Goal: Information Seeking & Learning: Learn about a topic

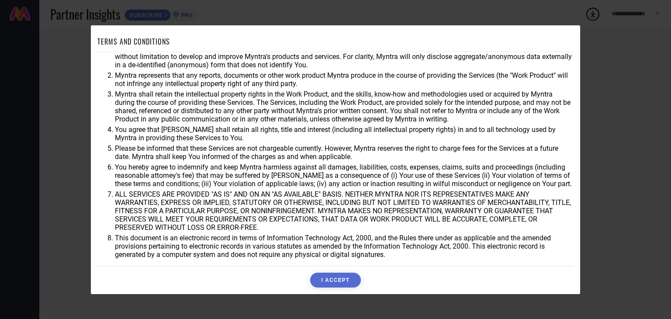
scroll to position [25, 0]
click at [347, 279] on button "I ACCEPT" at bounding box center [335, 280] width 50 height 15
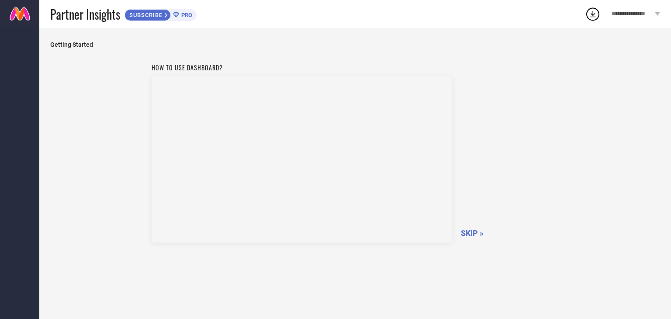
click at [469, 233] on span "SKIP »" at bounding box center [472, 233] width 23 height 9
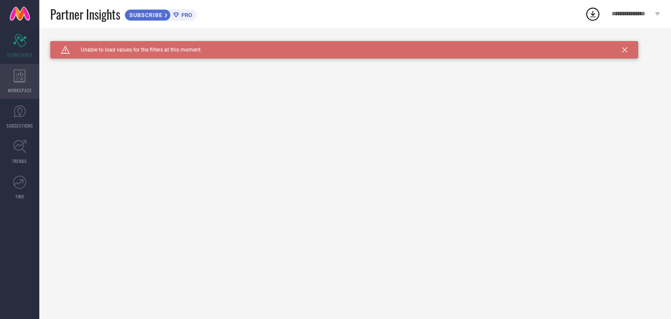
click at [18, 83] on div "WORKSPACE" at bounding box center [19, 81] width 39 height 35
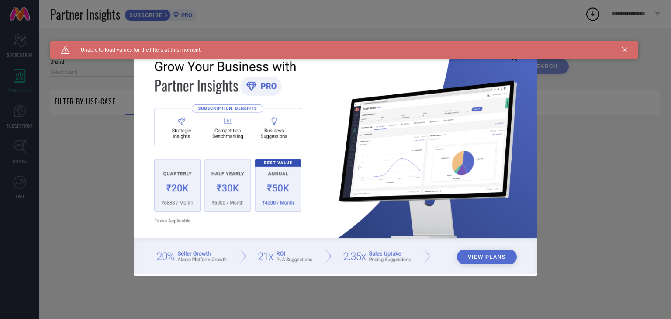
type input "1 STOP FASHION"
type input "All"
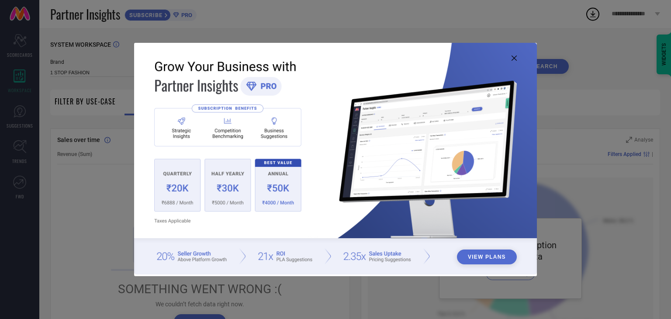
click at [514, 56] on icon at bounding box center [514, 58] width 5 height 5
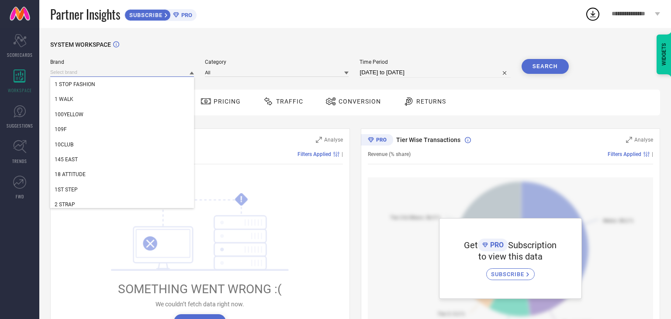
click at [146, 72] on input at bounding box center [122, 72] width 144 height 9
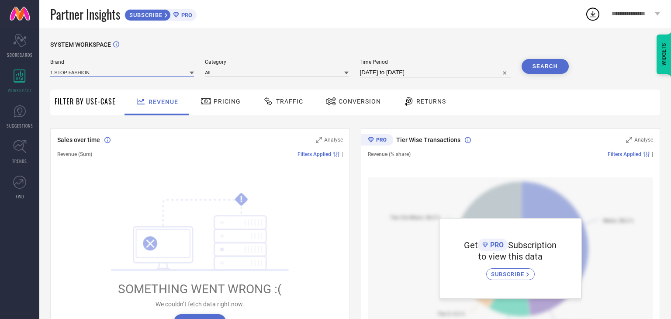
click at [146, 72] on input at bounding box center [122, 72] width 144 height 9
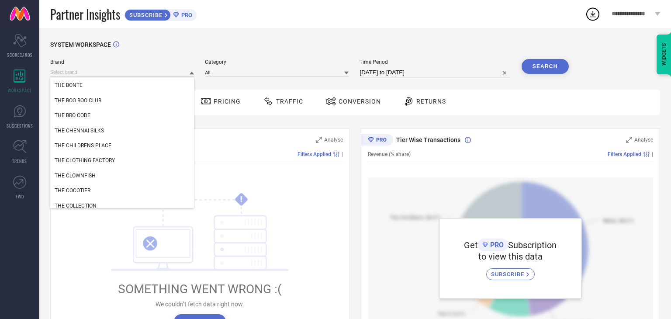
scroll to position [128102, 0]
click at [150, 175] on div "THE CLOWNFISH" at bounding box center [122, 174] width 144 height 15
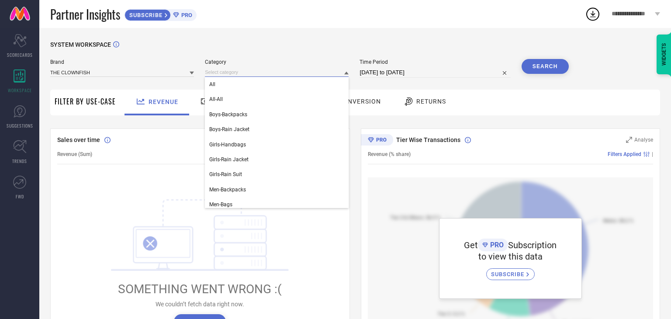
click at [267, 76] on input at bounding box center [277, 72] width 144 height 9
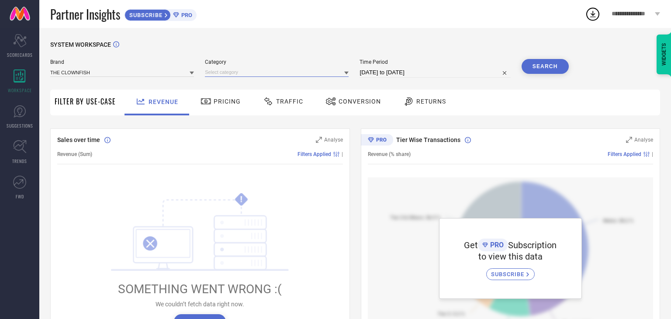
click at [267, 76] on input at bounding box center [277, 72] width 144 height 9
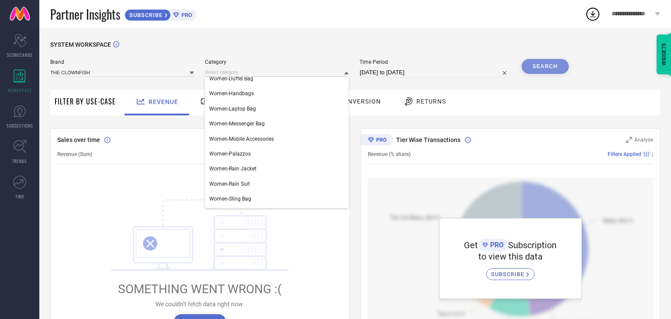
scroll to position [755, 0]
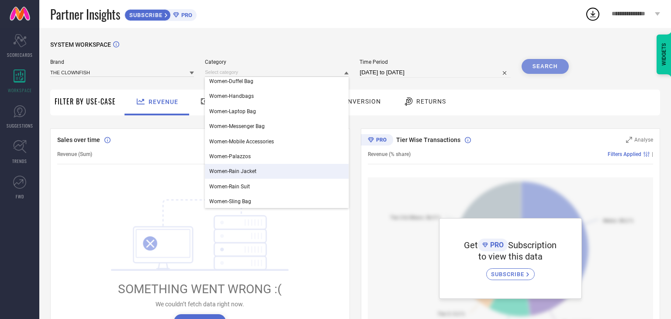
click at [336, 177] on div "Women-Rain Jacket" at bounding box center [277, 171] width 144 height 15
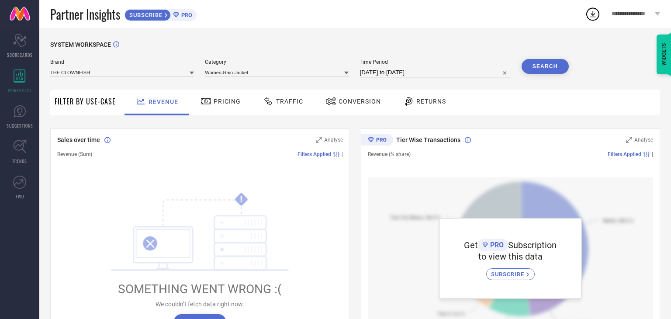
select select "7"
select select "2025"
select select "8"
select select "2025"
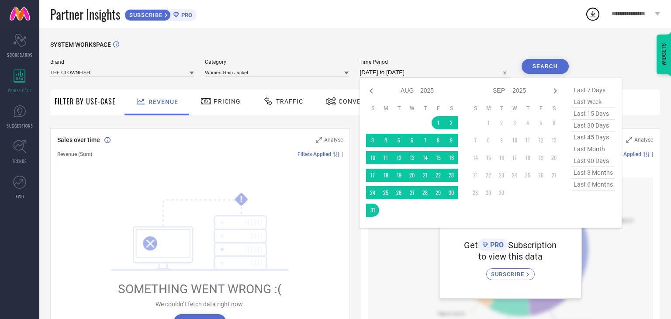
click at [417, 77] on input "01-08-2025 to 31-08-2025" at bounding box center [435, 72] width 151 height 10
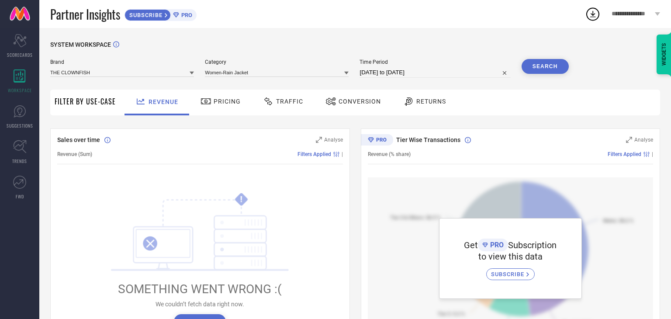
click at [545, 69] on button "Search" at bounding box center [545, 66] width 47 height 15
click at [630, 76] on div "SYSTEM WORKSPACE Brand THE CLOWNFISH Category Women-Rain Jacket Time Period 01-…" at bounding box center [355, 308] width 610 height 535
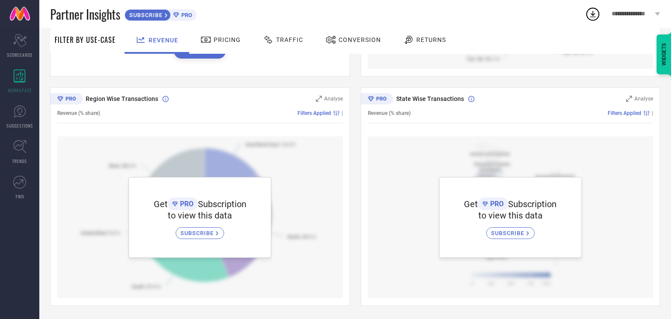
click at [618, 43] on div "Revenue Pricing Traffic Conversion Returns" at bounding box center [390, 41] width 540 height 26
click at [343, 30] on div "Conversion" at bounding box center [353, 41] width 77 height 26
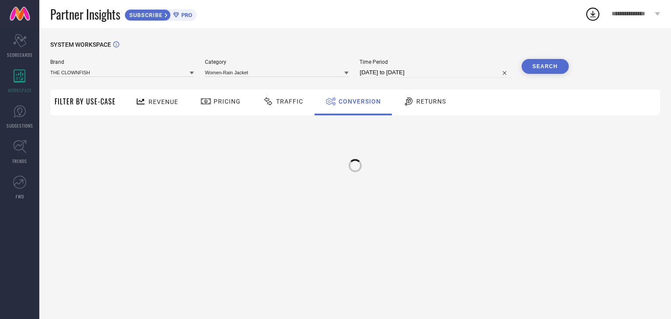
scroll to position [0, 0]
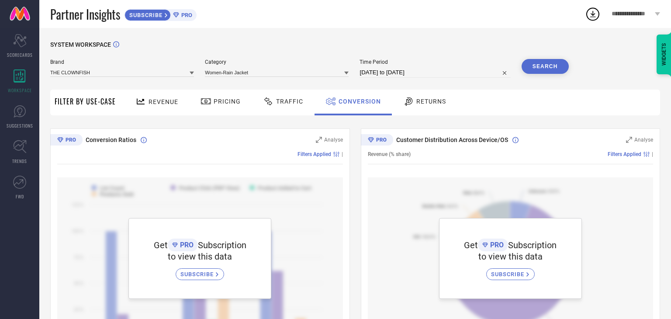
click at [227, 102] on span "Pricing" at bounding box center [227, 101] width 27 height 7
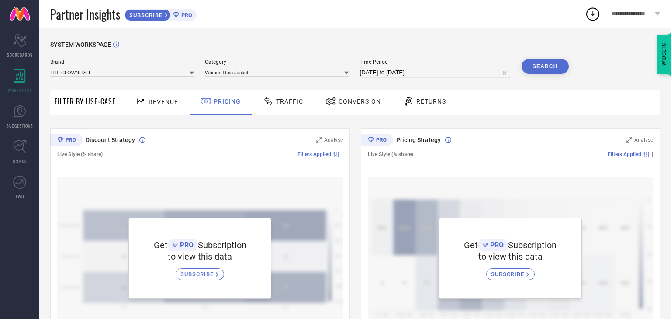
click at [286, 99] on span "Traffic" at bounding box center [289, 101] width 27 height 7
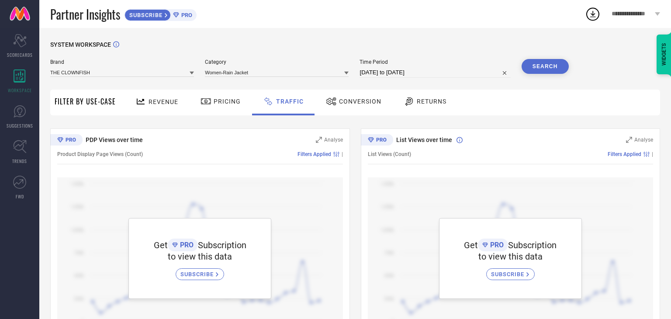
click at [435, 96] on div "Returns" at bounding box center [425, 101] width 47 height 15
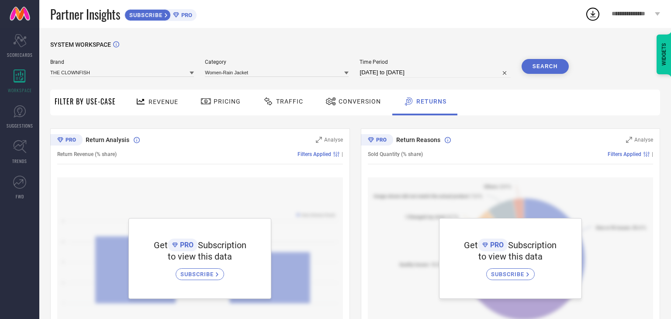
click at [157, 101] on span "Revenue" at bounding box center [164, 101] width 30 height 7
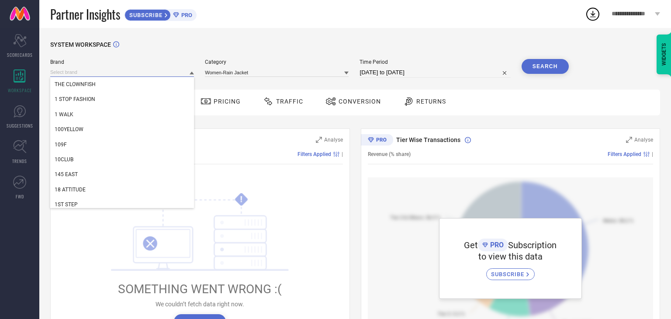
click at [102, 75] on input at bounding box center [122, 72] width 144 height 9
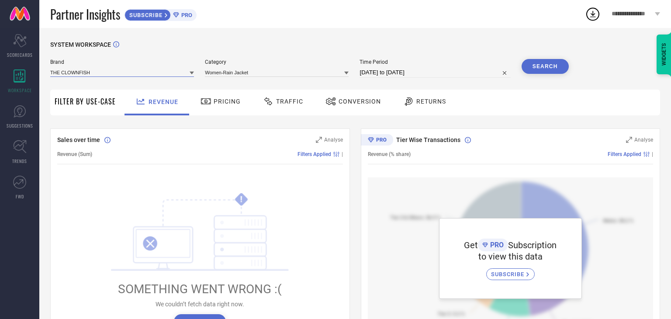
click at [102, 75] on input at bounding box center [122, 72] width 144 height 9
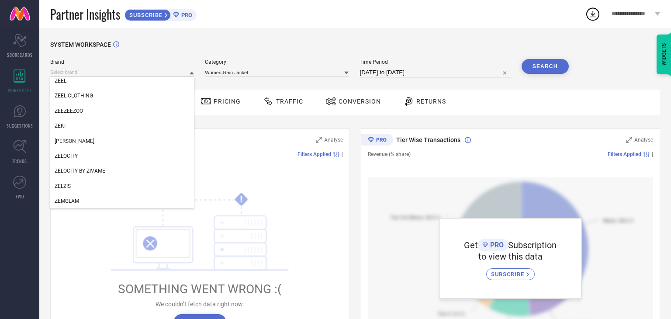
scroll to position [146412, 0]
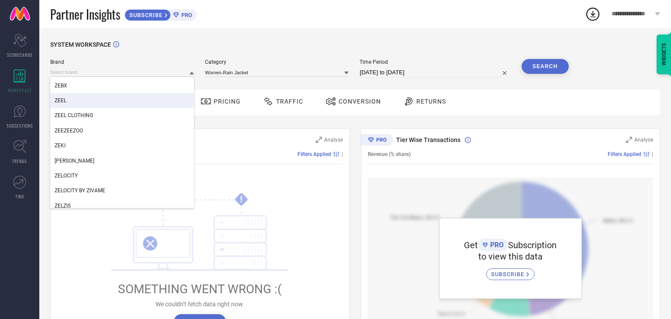
click at [162, 95] on div "ZEEL" at bounding box center [122, 100] width 144 height 15
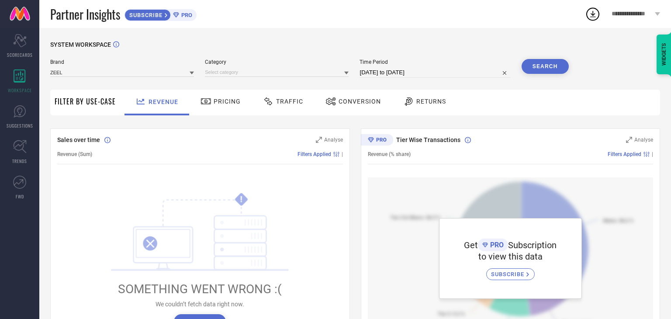
click at [549, 69] on button "Search" at bounding box center [545, 66] width 47 height 15
click at [532, 67] on div "Search" at bounding box center [545, 66] width 47 height 15
click at [440, 29] on div "SYSTEM WORKSPACE Brand ZEEL Category Time Period 01-08-2025 to 31-08-2025 Searc…" at bounding box center [355, 309] width 632 height 562
click at [183, 18] on span "PRO" at bounding box center [185, 15] width 13 height 7
click at [656, 15] on icon at bounding box center [657, 13] width 5 height 3
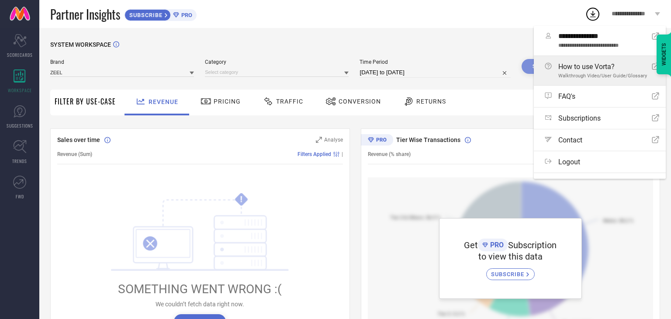
click at [591, 77] on span "Walkthrough Video/User Guide/Glossary" at bounding box center [603, 76] width 89 height 6
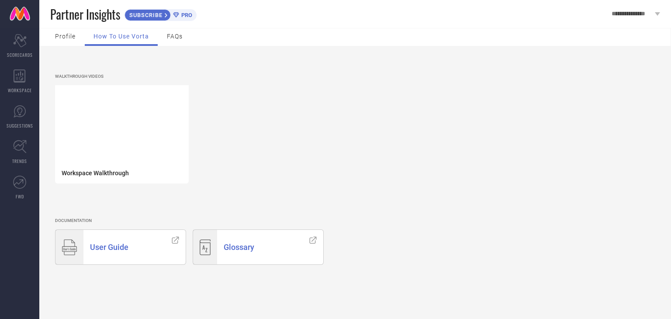
click at [65, 33] on span "Profile" at bounding box center [65, 36] width 21 height 7
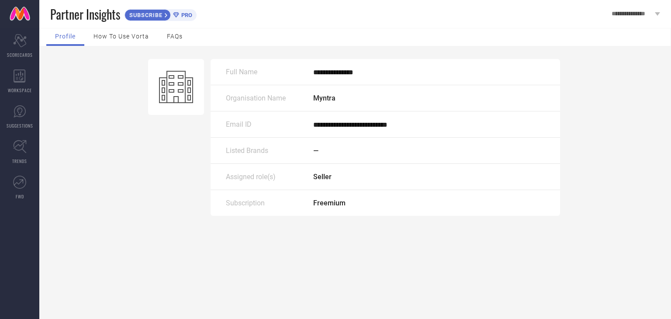
click at [176, 32] on div "FAQs" at bounding box center [174, 36] width 33 height 17
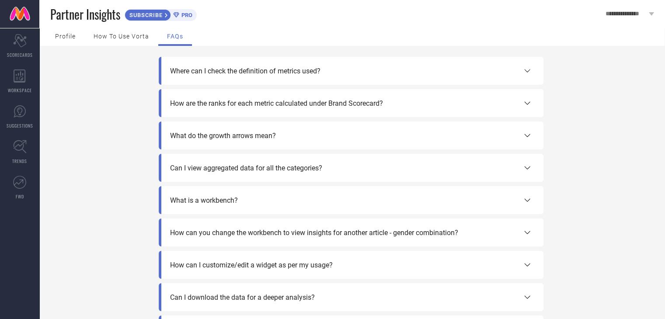
click at [223, 69] on span "Where can I check the definition of metrics used?" at bounding box center [245, 71] width 150 height 8
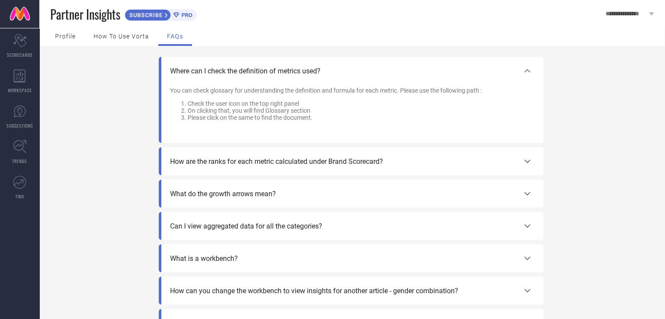
click at [223, 69] on span "Where can I check the definition of metrics used?" at bounding box center [245, 71] width 150 height 8
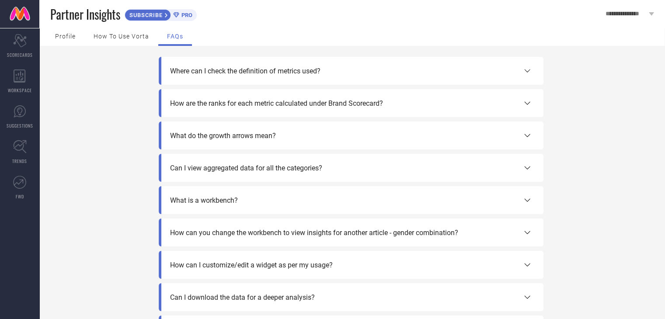
click at [252, 106] on span "How are the ranks for each metric calculated under Brand Scorecard?" at bounding box center [276, 103] width 213 height 8
